Goal: Transaction & Acquisition: Subscribe to service/newsletter

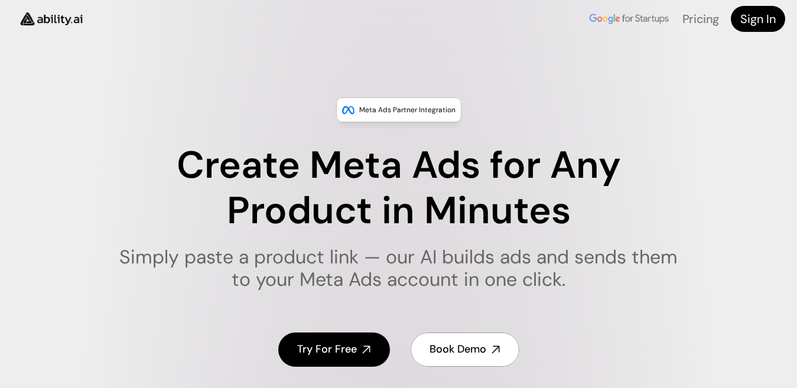
click at [319, 350] on h4 "Try For Free" at bounding box center [327, 349] width 60 height 15
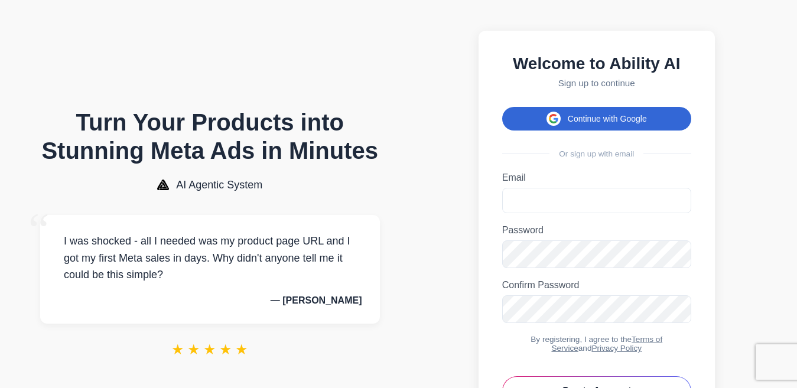
drag, startPoint x: 590, startPoint y: 116, endPoint x: 588, endPoint y: 125, distance: 9.2
click at [590, 116] on button "Continue with Google" at bounding box center [596, 119] width 189 height 24
click at [588, 126] on button "Continue with Google" at bounding box center [596, 119] width 189 height 24
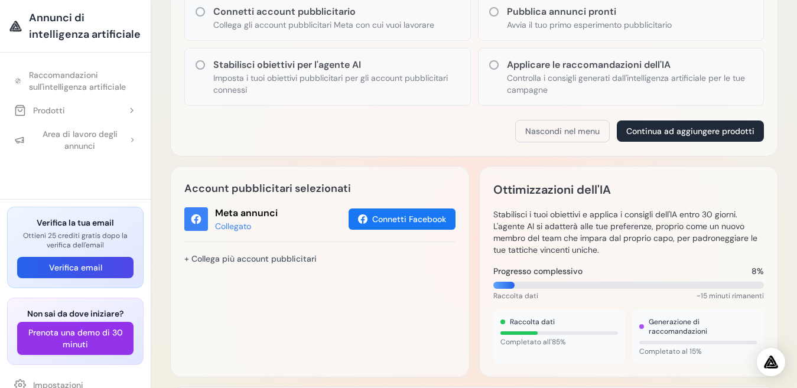
scroll to position [177, 0]
